Goal: Information Seeking & Learning: Learn about a topic

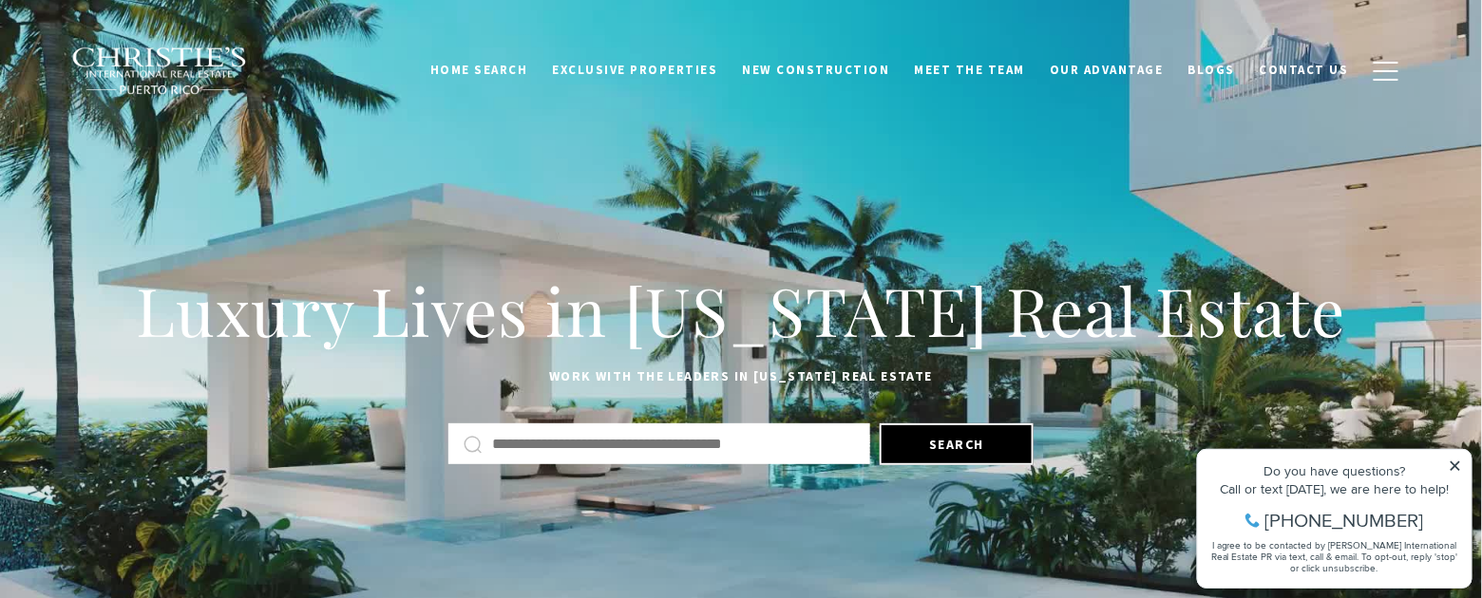
click at [614, 437] on input "Search by Address, City, or Neighborhood" at bounding box center [673, 444] width 363 height 25
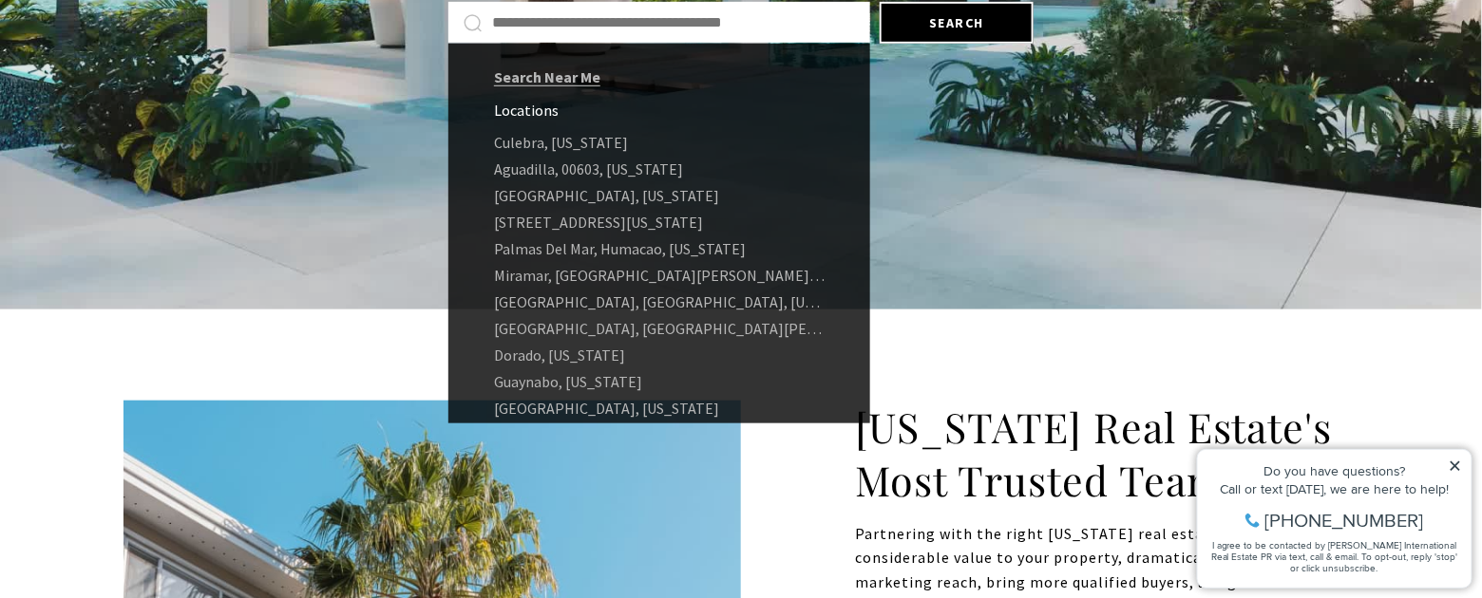
click at [564, 19] on input "Search by Address, City, or Neighborhood" at bounding box center [673, 22] width 363 height 25
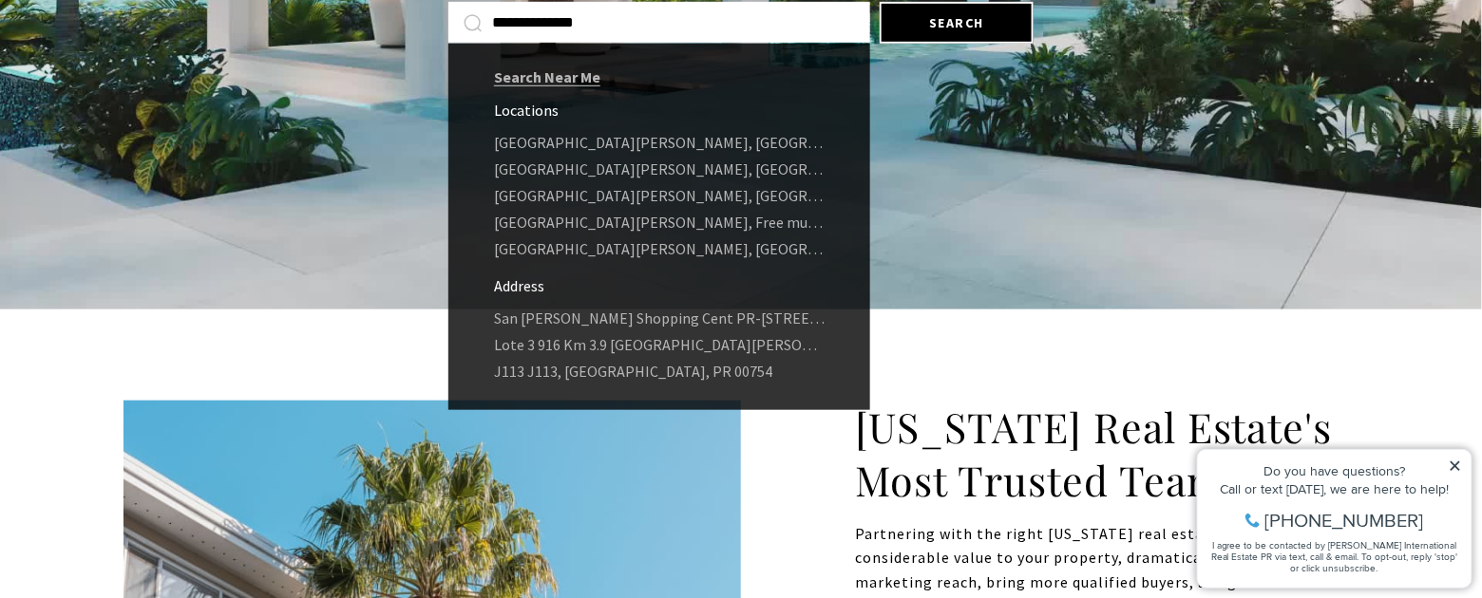
type input "**********"
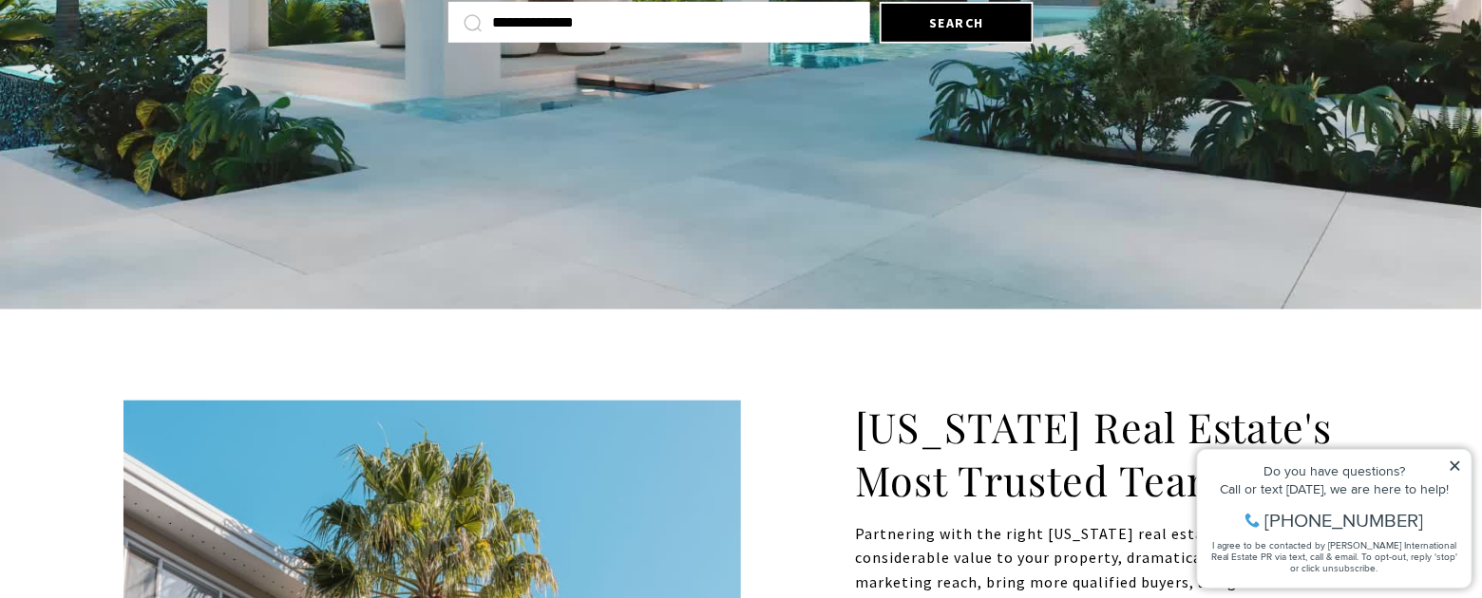
click at [676, 28] on input "**********" at bounding box center [673, 22] width 363 height 25
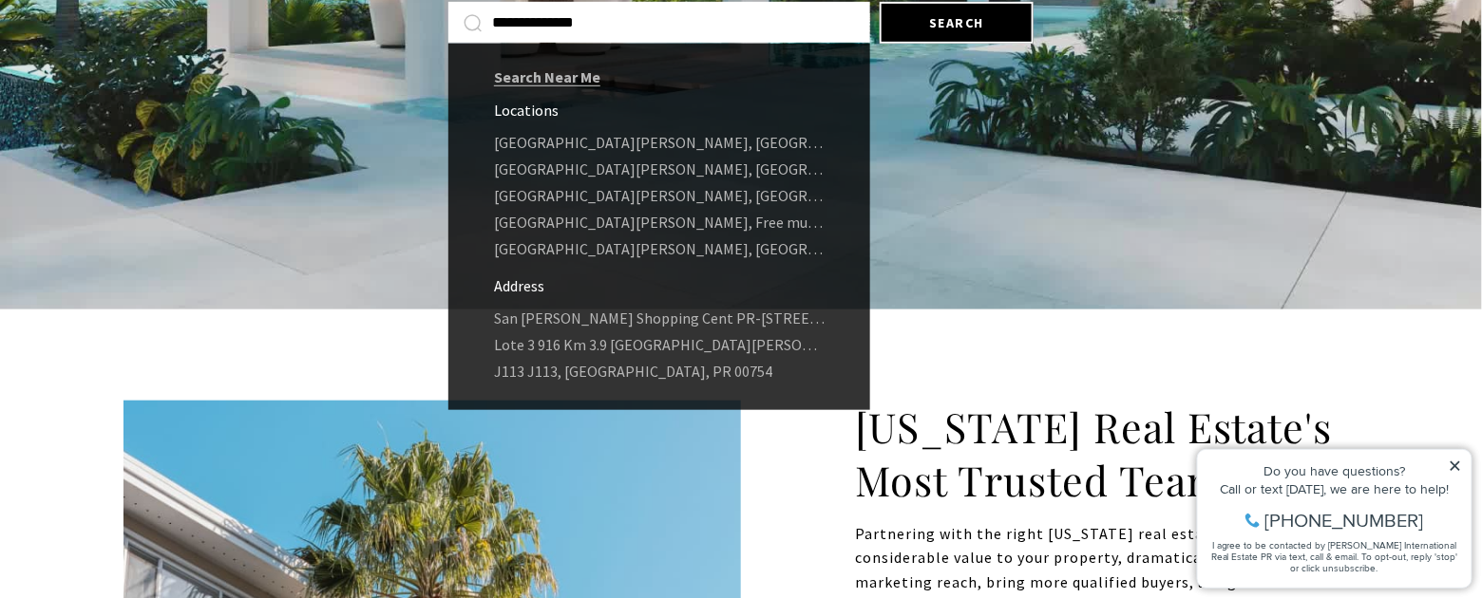
drag, startPoint x: 627, startPoint y: 23, endPoint x: 484, endPoint y: 22, distance: 142.5
click at [480, 14] on div "**********" at bounding box center [659, 22] width 422 height 41
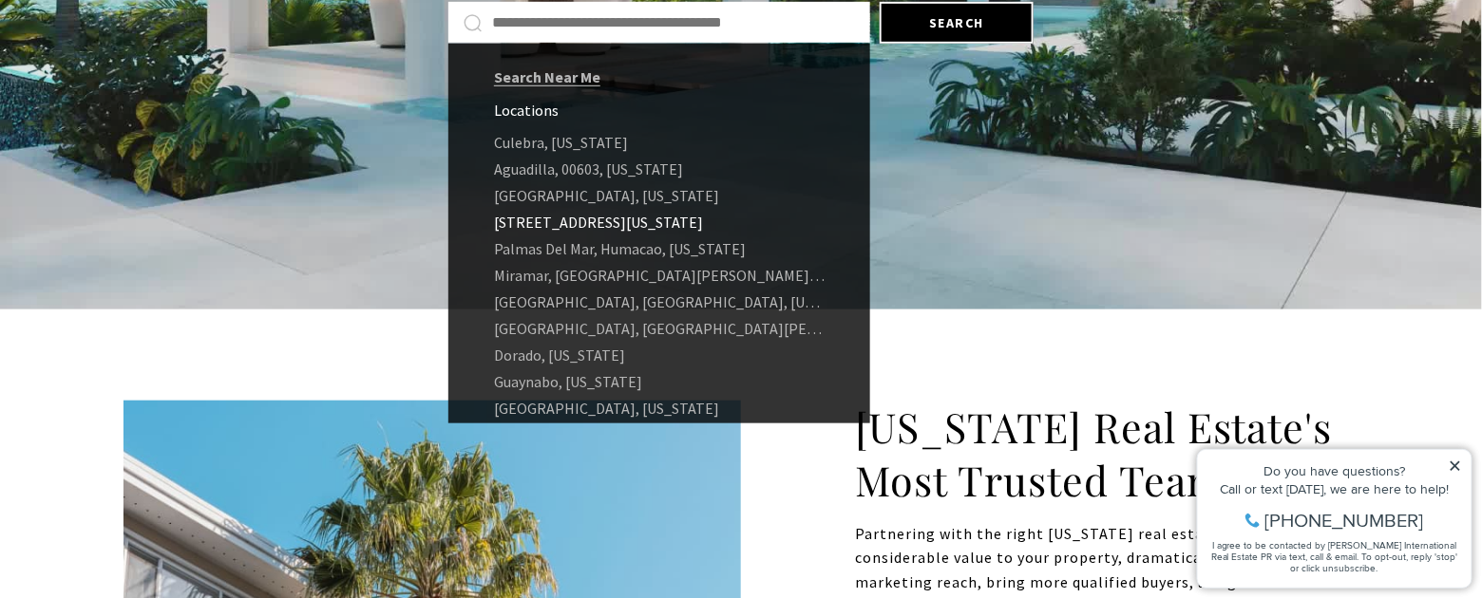
click at [541, 226] on link "[STREET_ADDRESS][US_STATE]" at bounding box center [659, 222] width 422 height 27
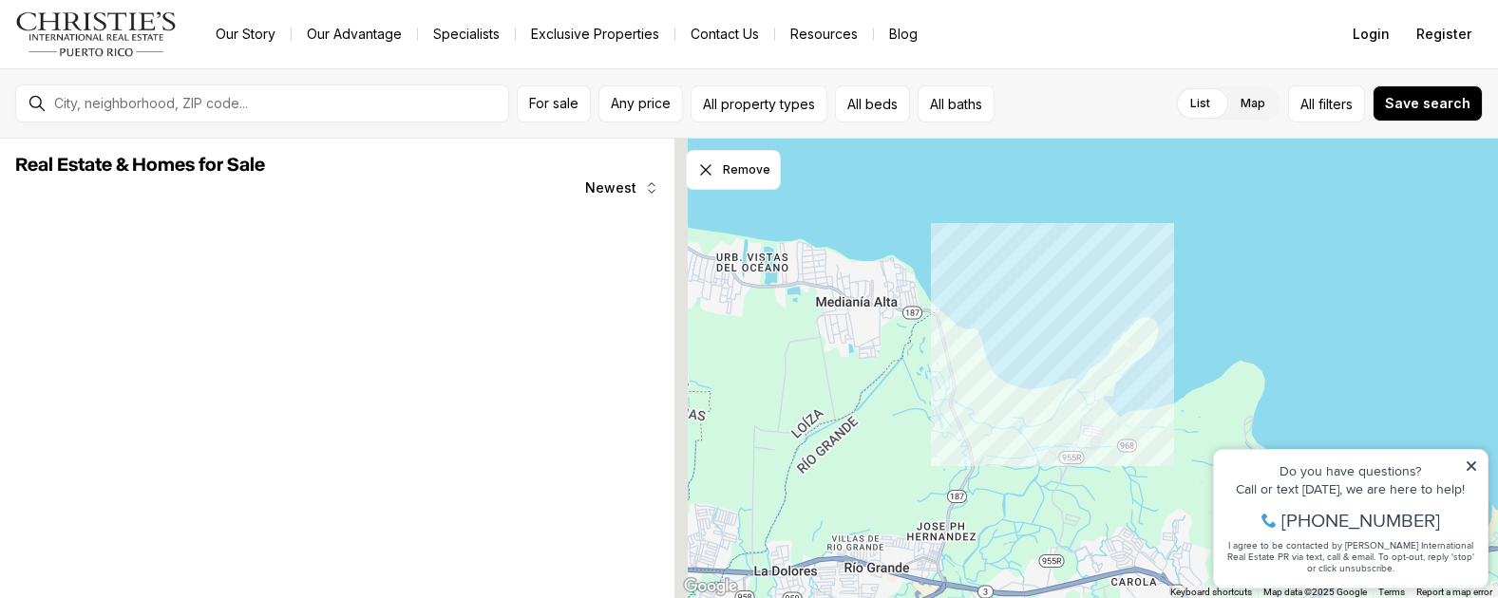
drag, startPoint x: 915, startPoint y: 492, endPoint x: 1031, endPoint y: 260, distance: 259.5
click at [1031, 260] on div at bounding box center [1085, 369] width 823 height 461
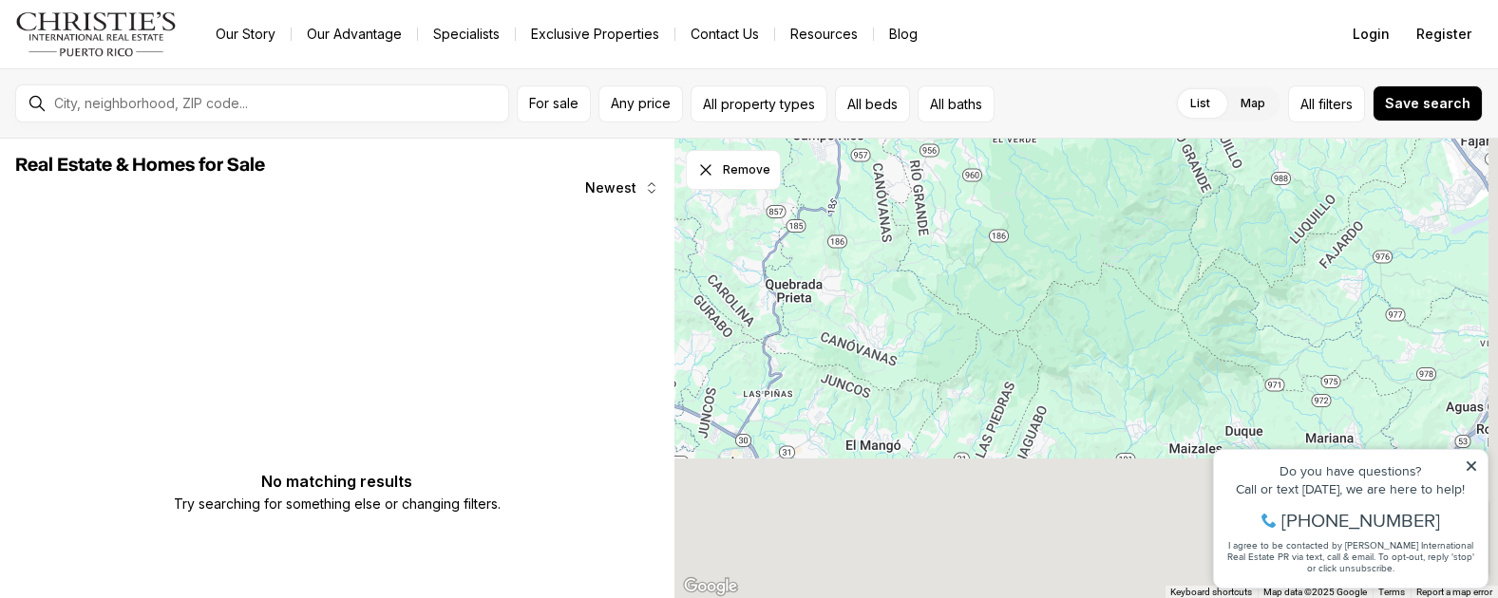
drag, startPoint x: 1079, startPoint y: 501, endPoint x: 1012, endPoint y: 205, distance: 302.8
click at [1012, 205] on div at bounding box center [1085, 369] width 823 height 461
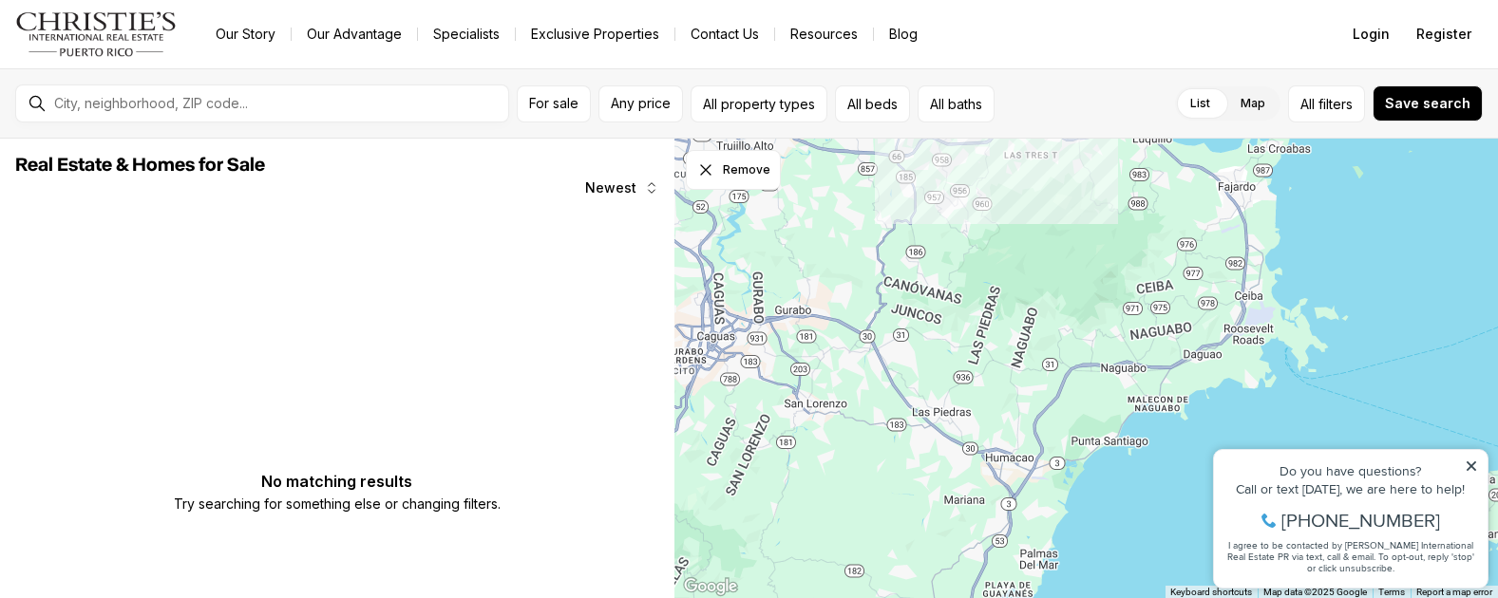
drag, startPoint x: 985, startPoint y: 454, endPoint x: 996, endPoint y: 416, distance: 39.7
click at [996, 416] on div at bounding box center [1085, 369] width 823 height 461
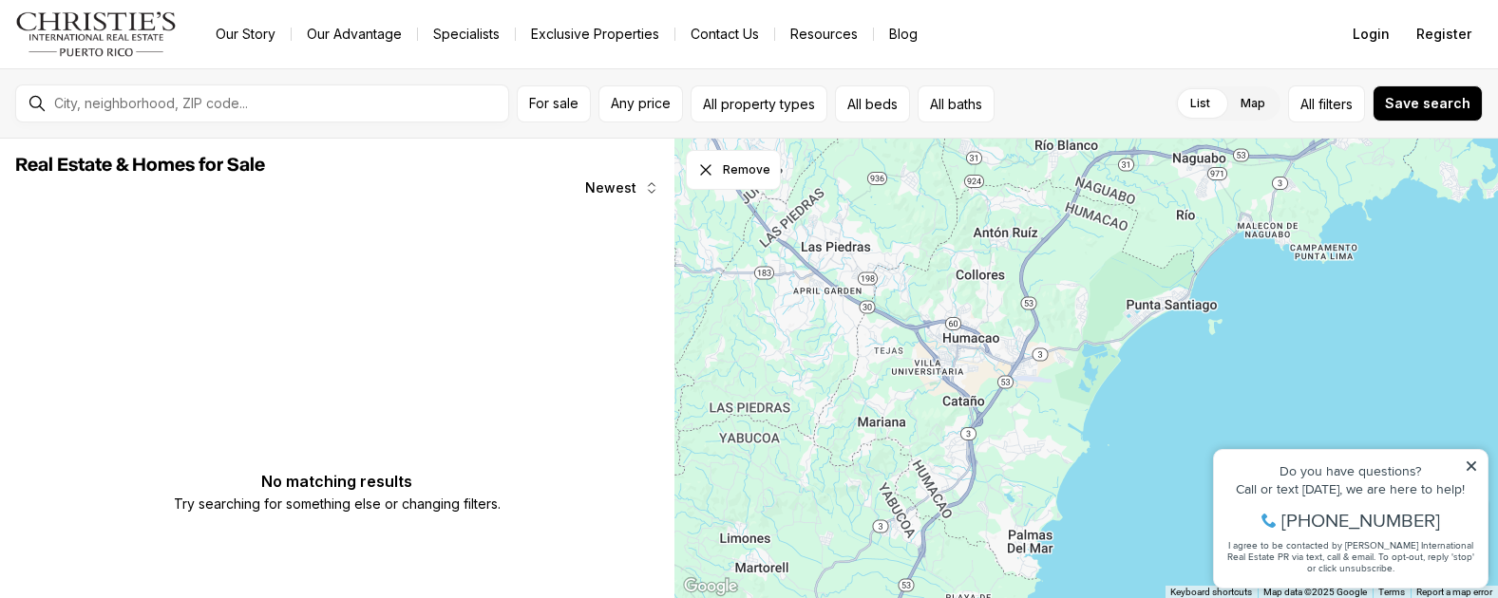
drag, startPoint x: 1063, startPoint y: 468, endPoint x: 1013, endPoint y: 307, distance: 168.8
click at [1013, 307] on div at bounding box center [1085, 369] width 823 height 461
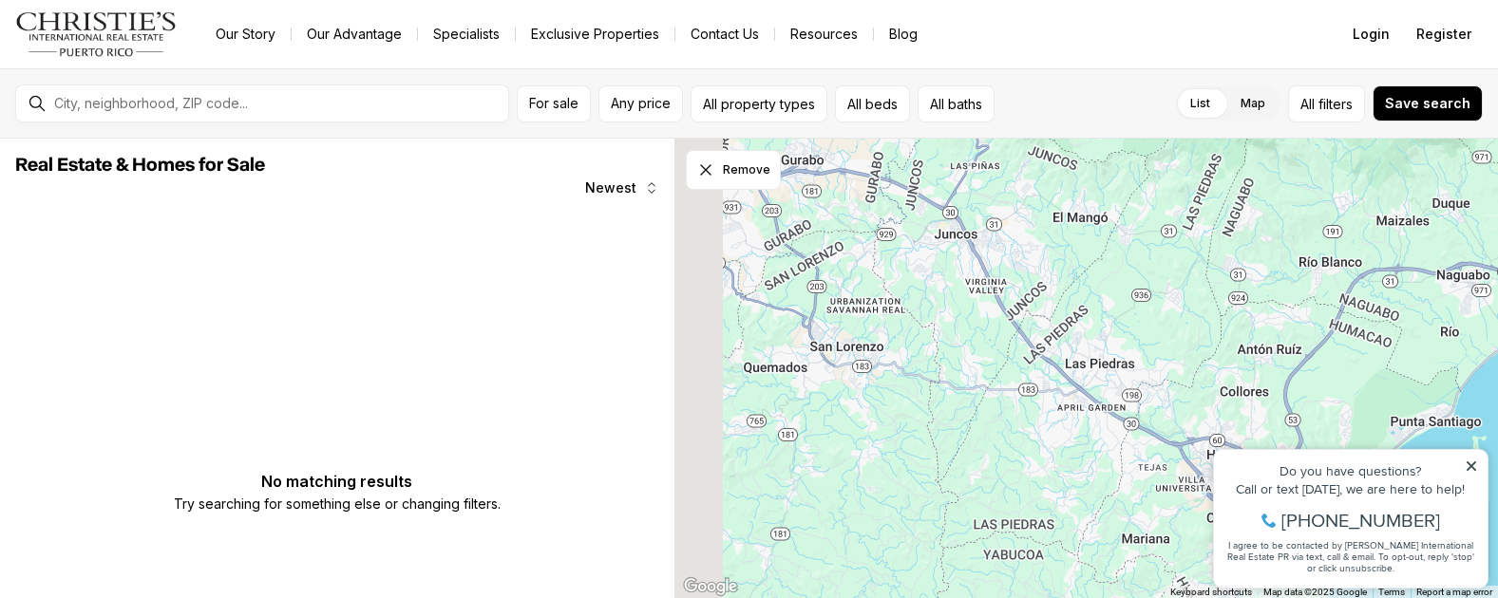
drag, startPoint x: 844, startPoint y: 370, endPoint x: 1135, endPoint y: 496, distance: 316.5
click at [1135, 496] on div at bounding box center [1085, 369] width 823 height 461
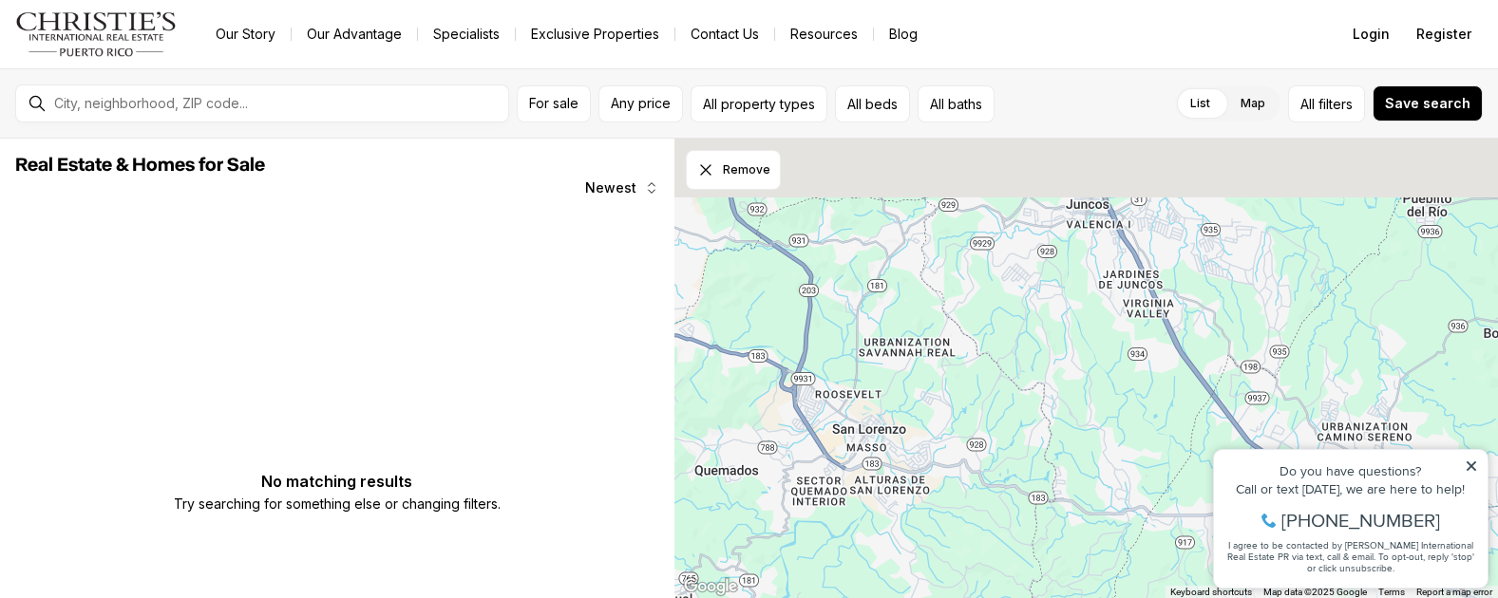
drag, startPoint x: 1014, startPoint y: 361, endPoint x: 1040, endPoint y: 429, distance: 73.0
click at [1040, 429] on div at bounding box center [1085, 369] width 823 height 461
